Goal: Obtain resource: Download file/media

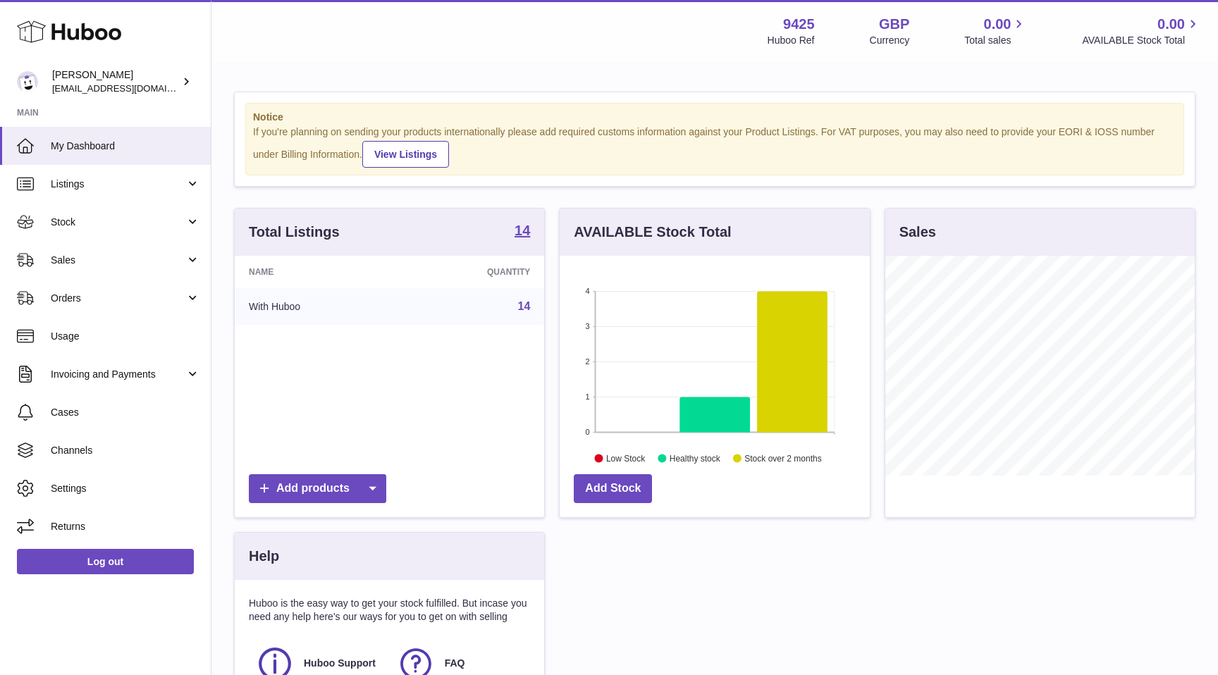
scroll to position [220, 309]
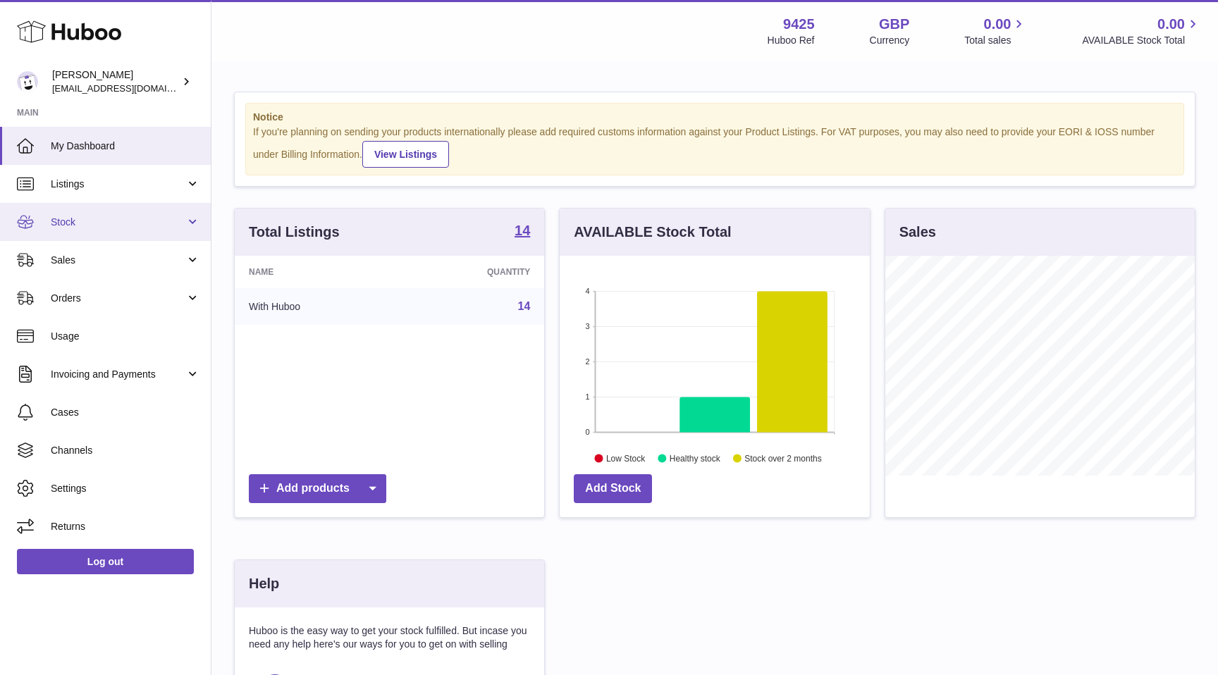
click at [116, 224] on span "Stock" at bounding box center [118, 222] width 135 height 13
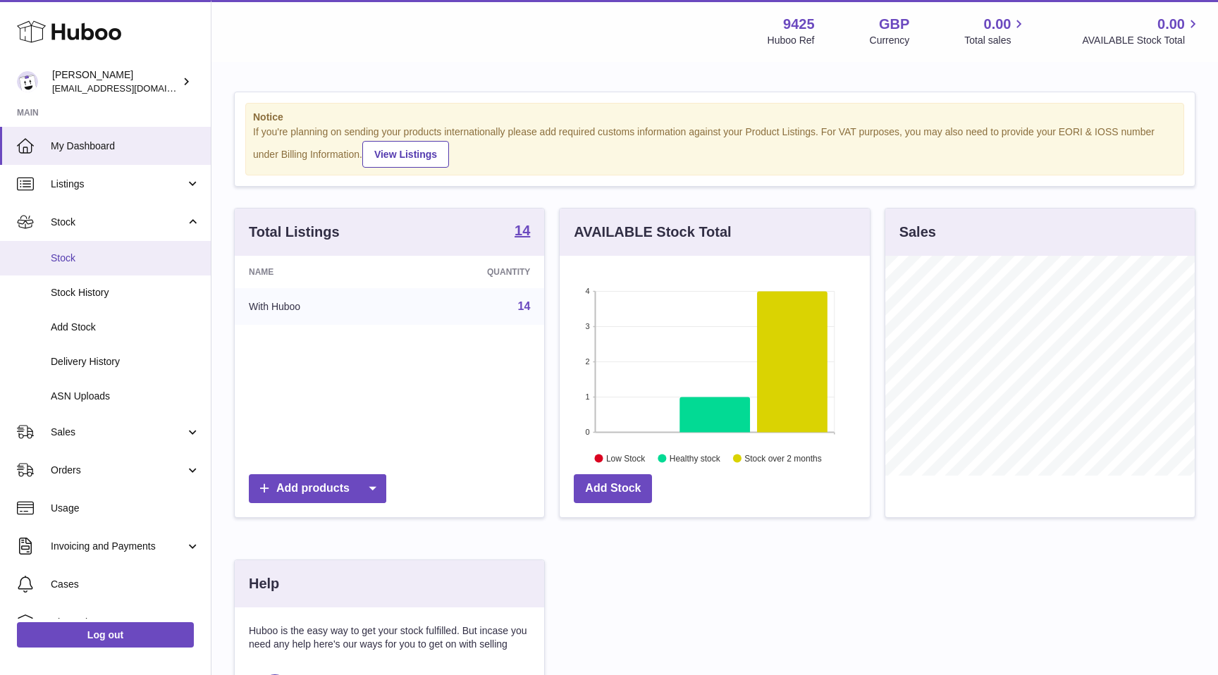
click at [105, 255] on span "Stock" at bounding box center [125, 258] width 149 height 13
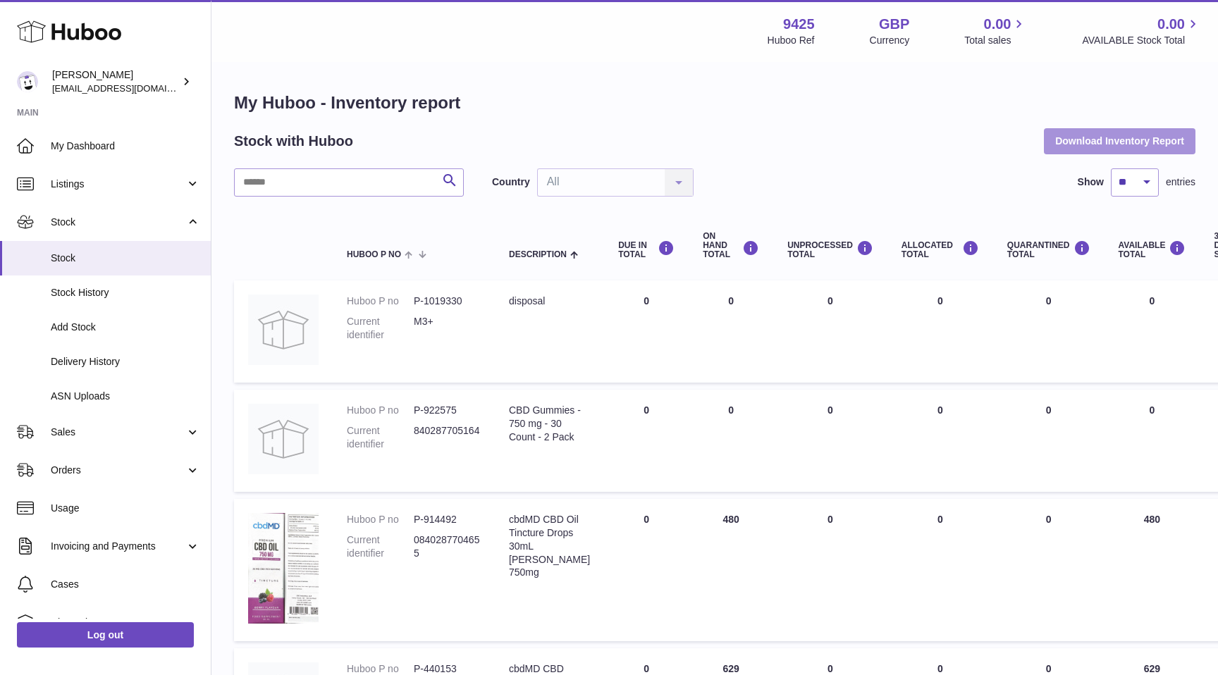
click at [1111, 134] on button "Download Inventory Report" at bounding box center [1120, 140] width 152 height 25
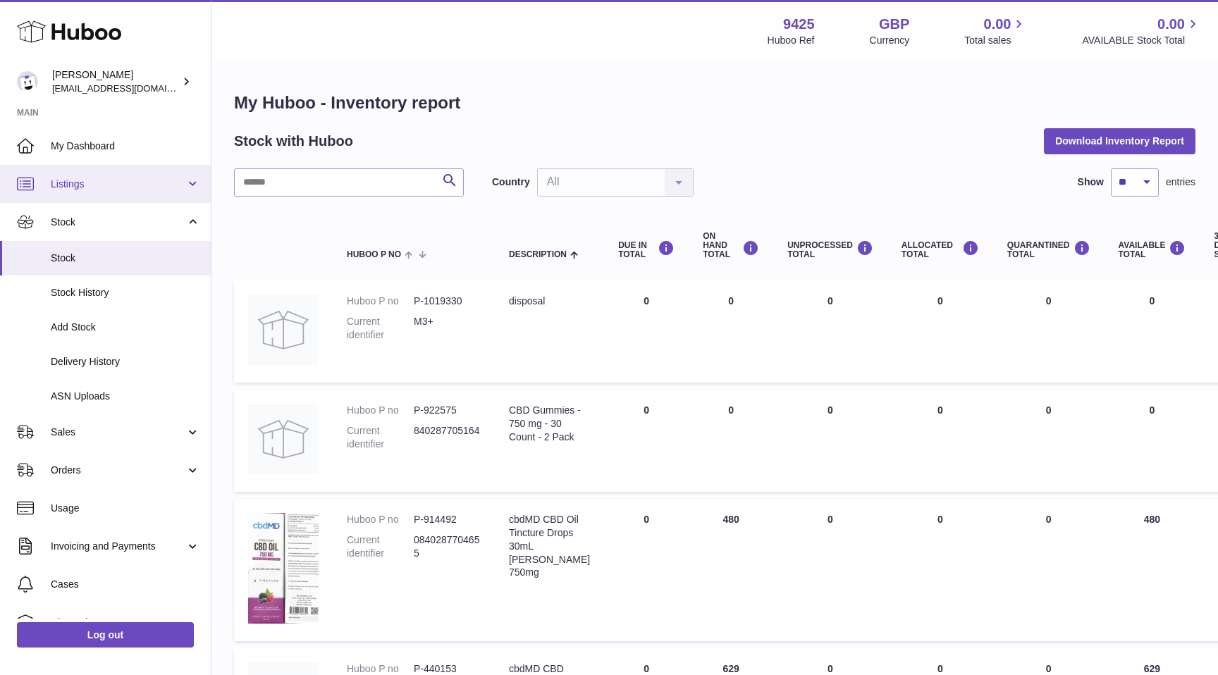
click at [121, 187] on span "Listings" at bounding box center [118, 184] width 135 height 13
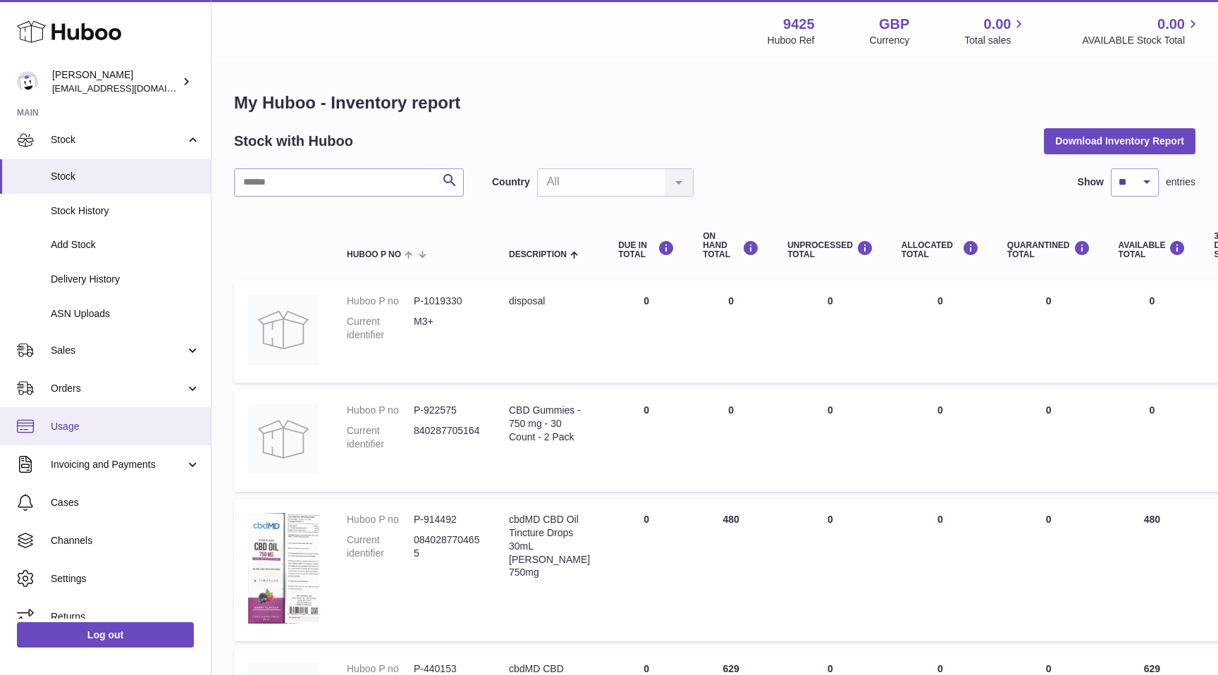
scroll to position [202, 0]
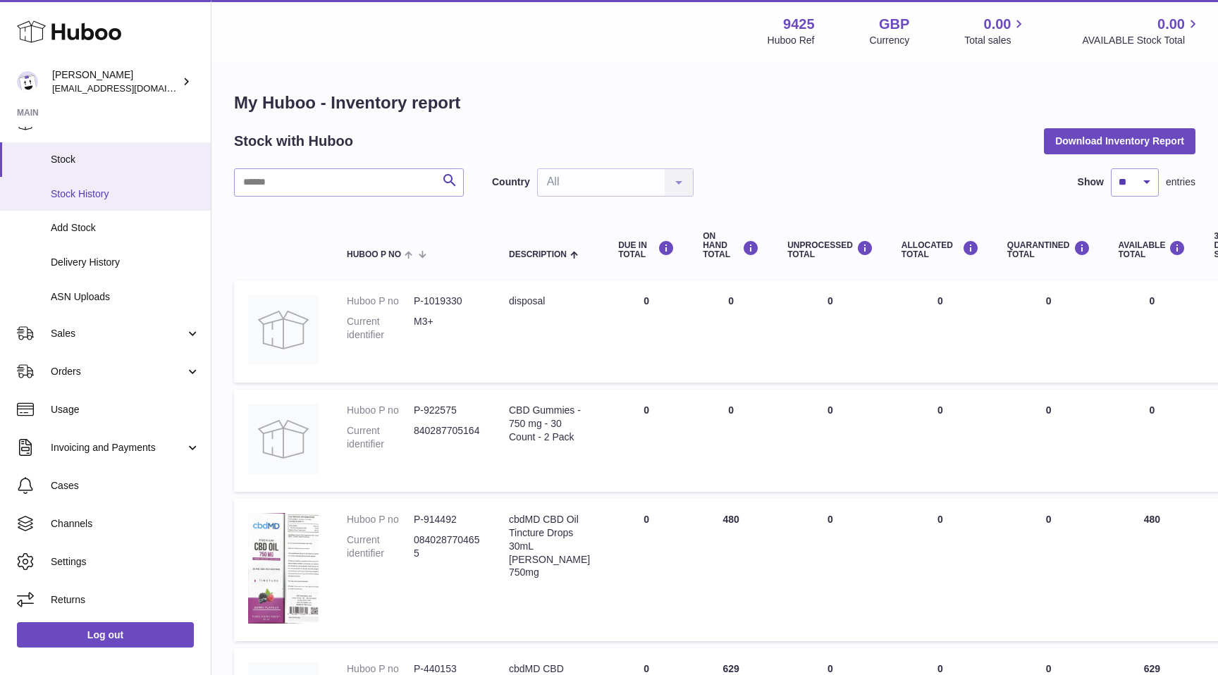
click at [108, 202] on link "Stock History" at bounding box center [105, 194] width 211 height 35
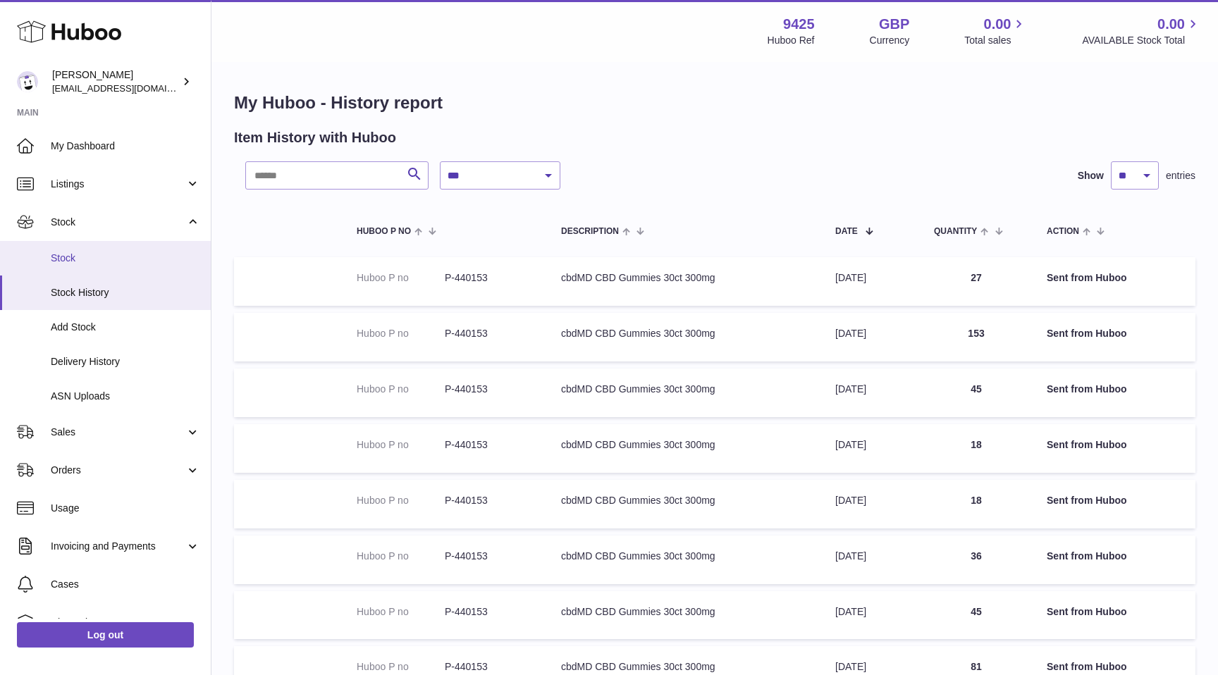
click at [95, 262] on span "Stock" at bounding box center [125, 258] width 149 height 13
